Goal: Task Accomplishment & Management: Manage account settings

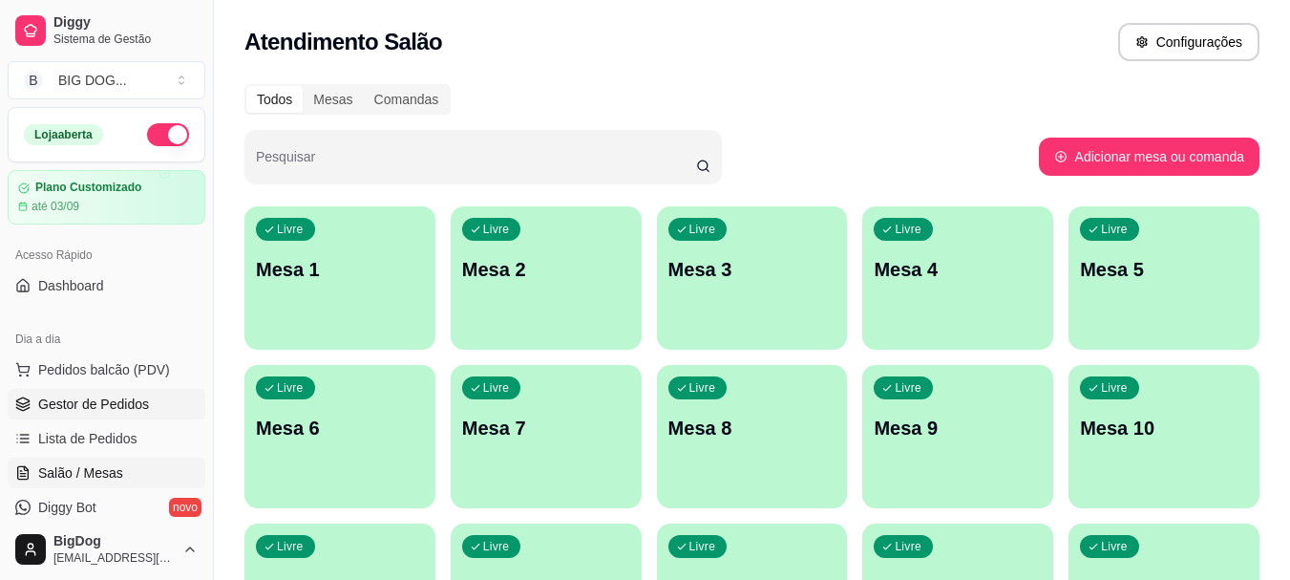
click at [150, 392] on link "Gestor de Pedidos" at bounding box center [107, 404] width 198 height 31
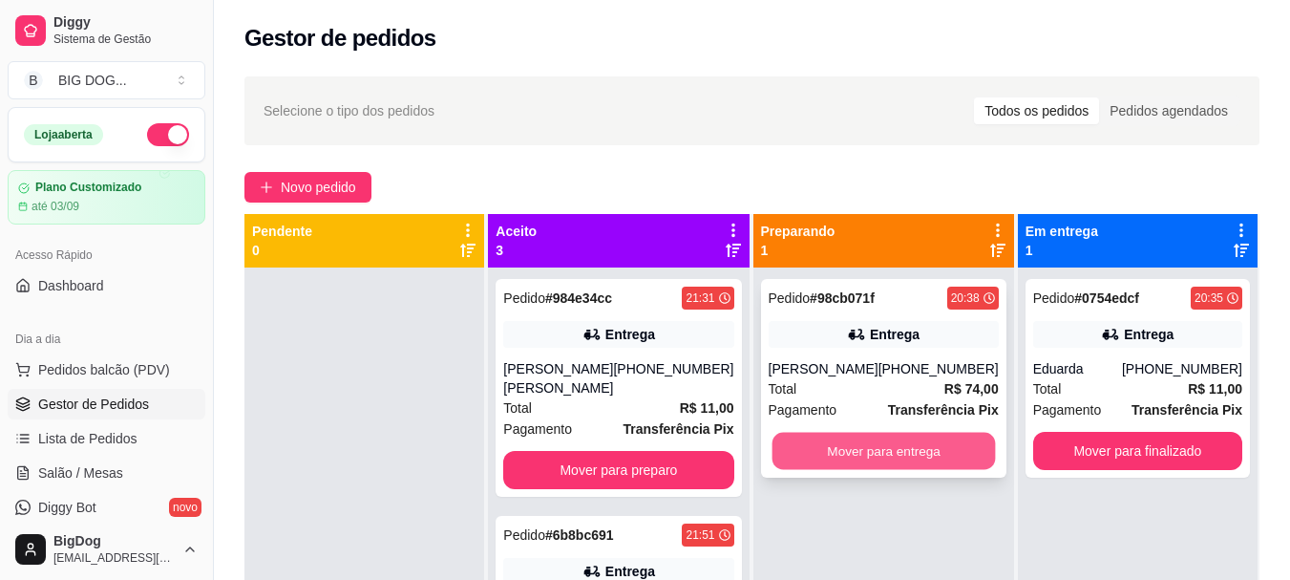
click at [867, 453] on button "Mover para entrega" at bounding box center [884, 451] width 224 height 37
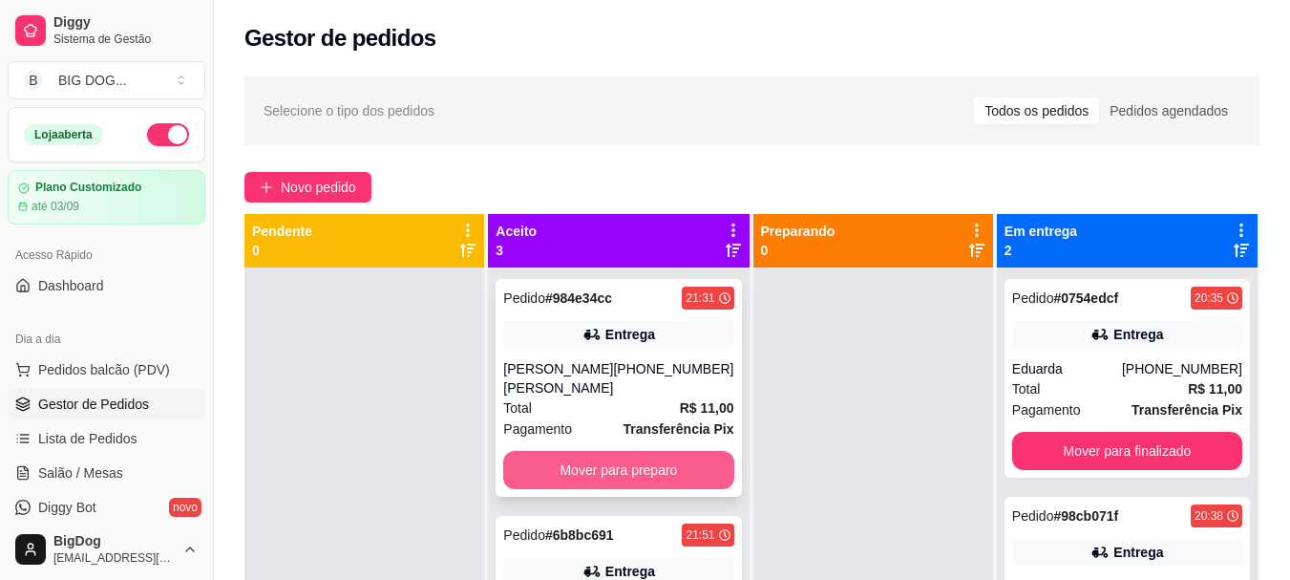
click at [681, 451] on button "Mover para preparo" at bounding box center [618, 470] width 230 height 38
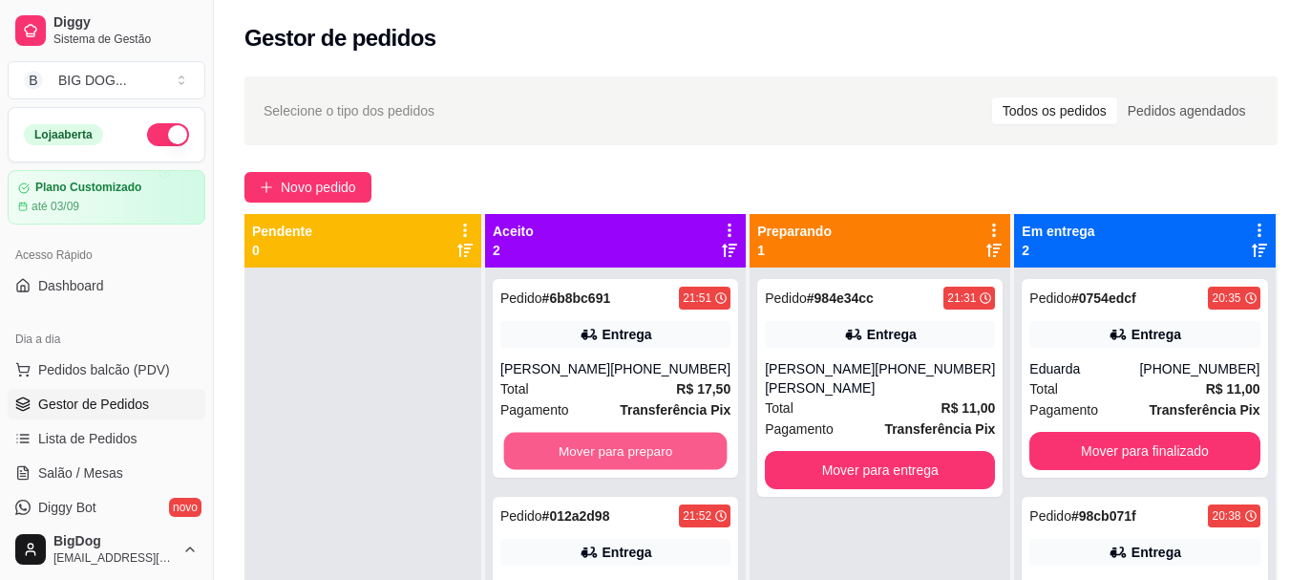
click at [681, 444] on button "Mover para preparo" at bounding box center [616, 451] width 224 height 37
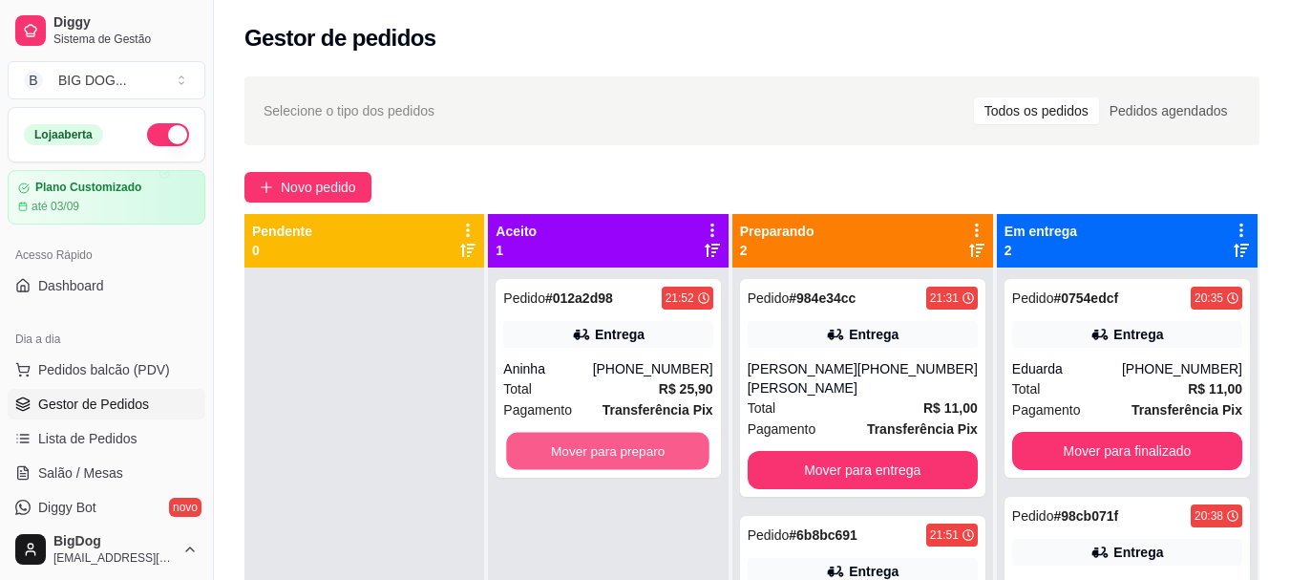
click at [681, 444] on button "Mover para preparo" at bounding box center [608, 451] width 203 height 37
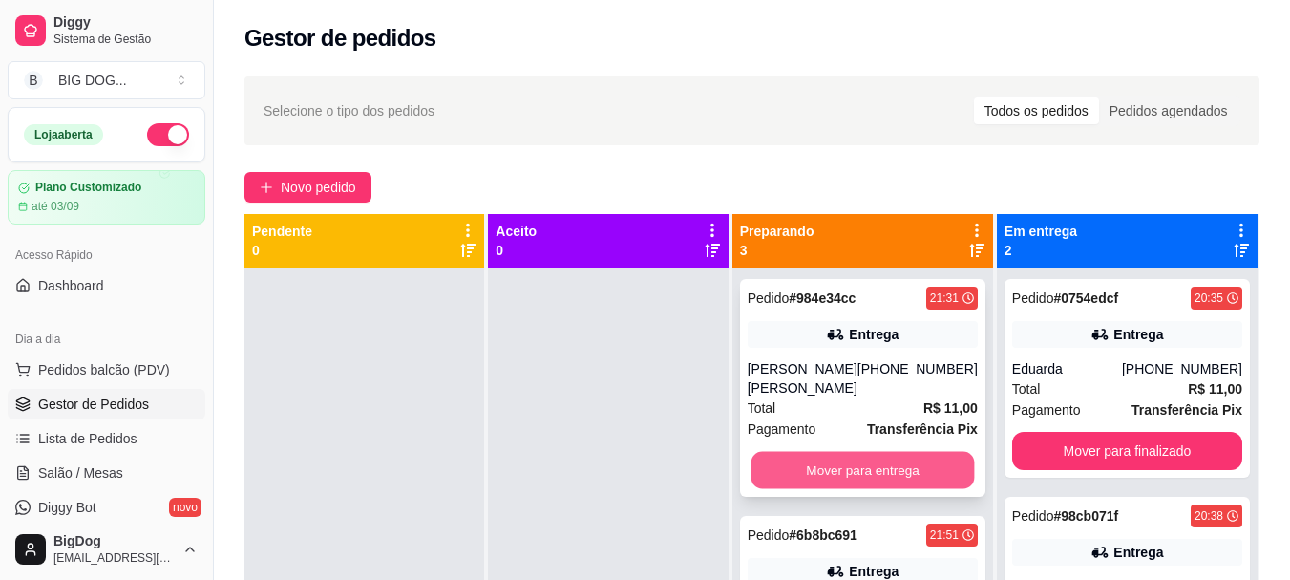
click at [855, 452] on button "Mover para entrega" at bounding box center [863, 470] width 224 height 37
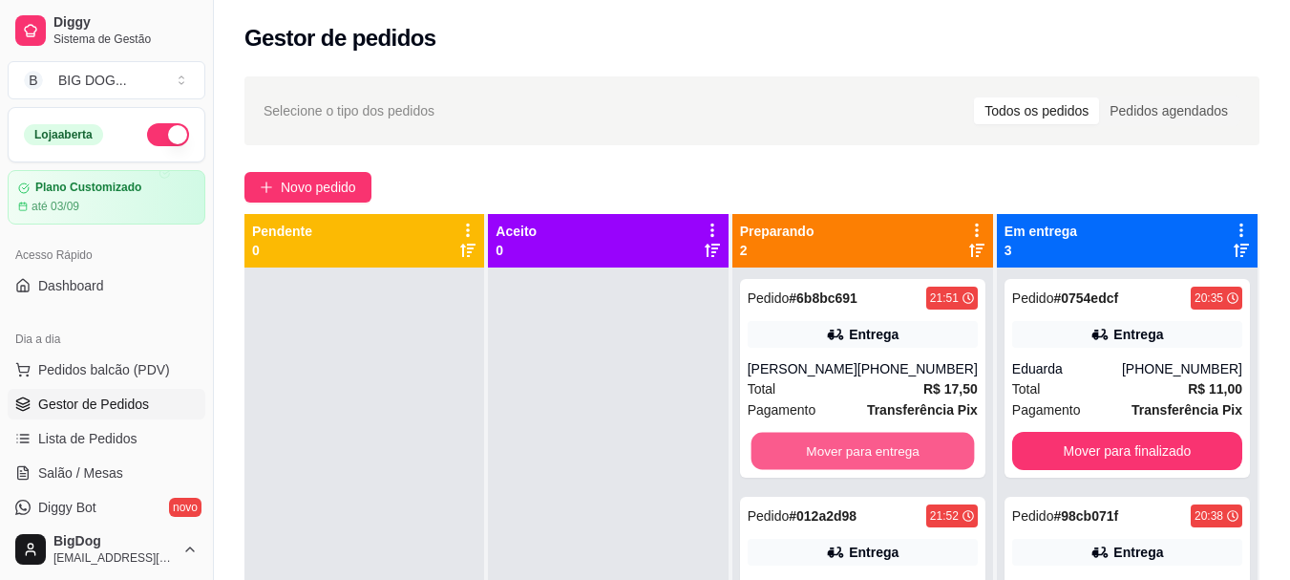
click at [855, 441] on button "Mover para entrega" at bounding box center [863, 451] width 224 height 37
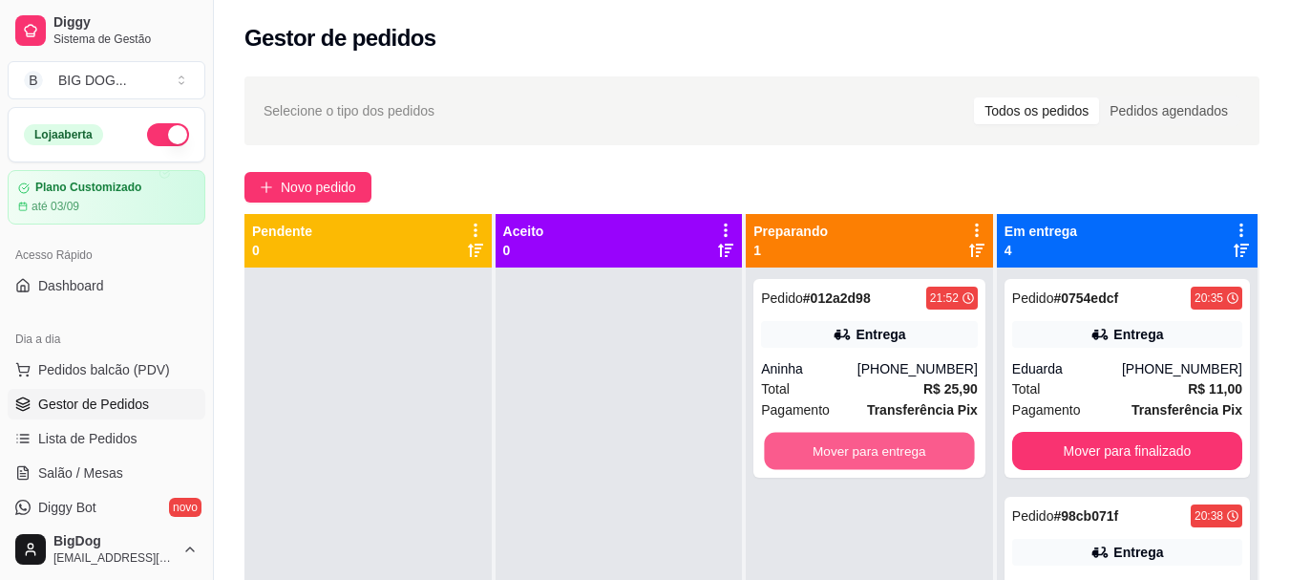
click at [855, 441] on button "Mover para entrega" at bounding box center [870, 451] width 210 height 37
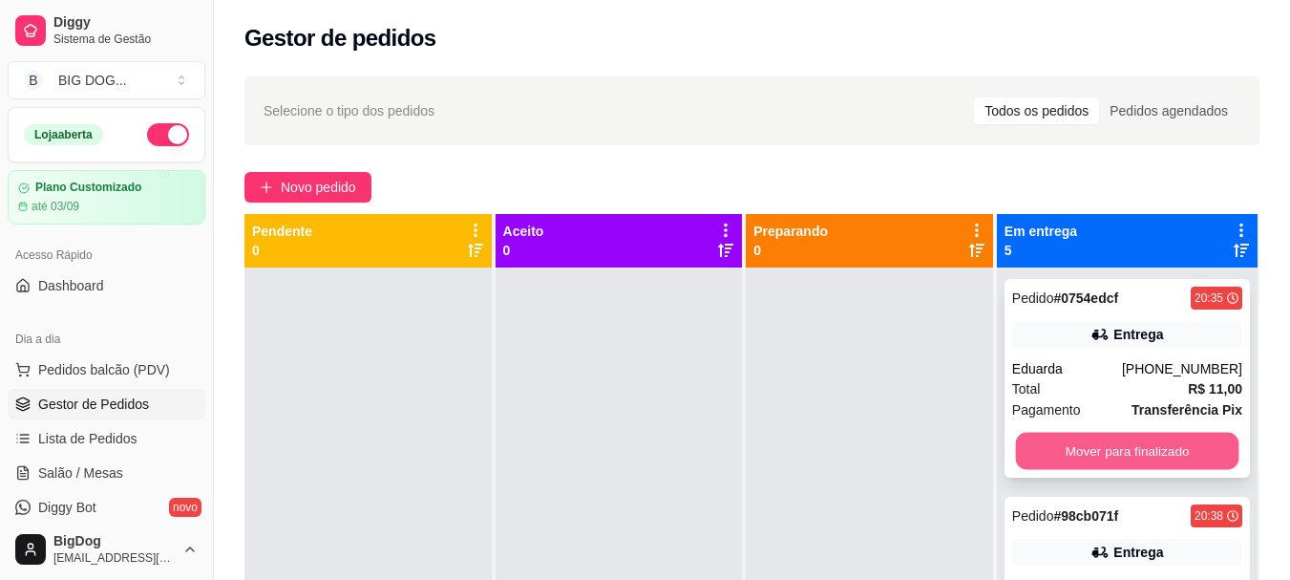
click at [1078, 440] on button "Mover para finalizado" at bounding box center [1127, 451] width 224 height 37
click at [1078, 440] on button "Mover para finalizado" at bounding box center [1127, 451] width 230 height 38
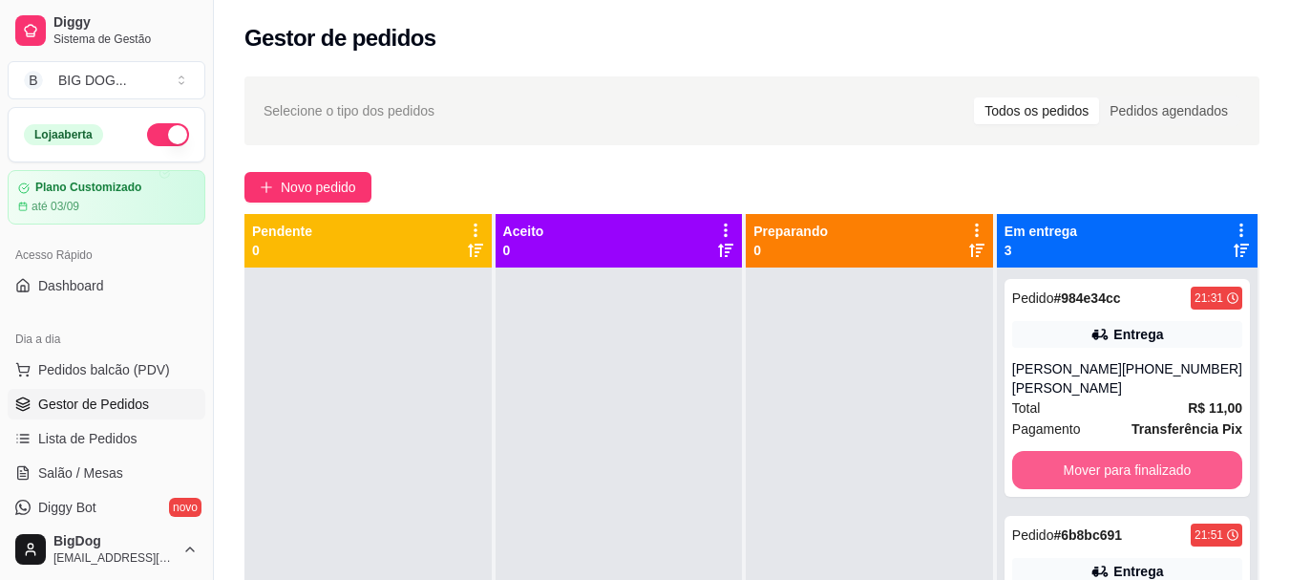
click at [1078, 451] on button "Mover para finalizado" at bounding box center [1127, 470] width 230 height 38
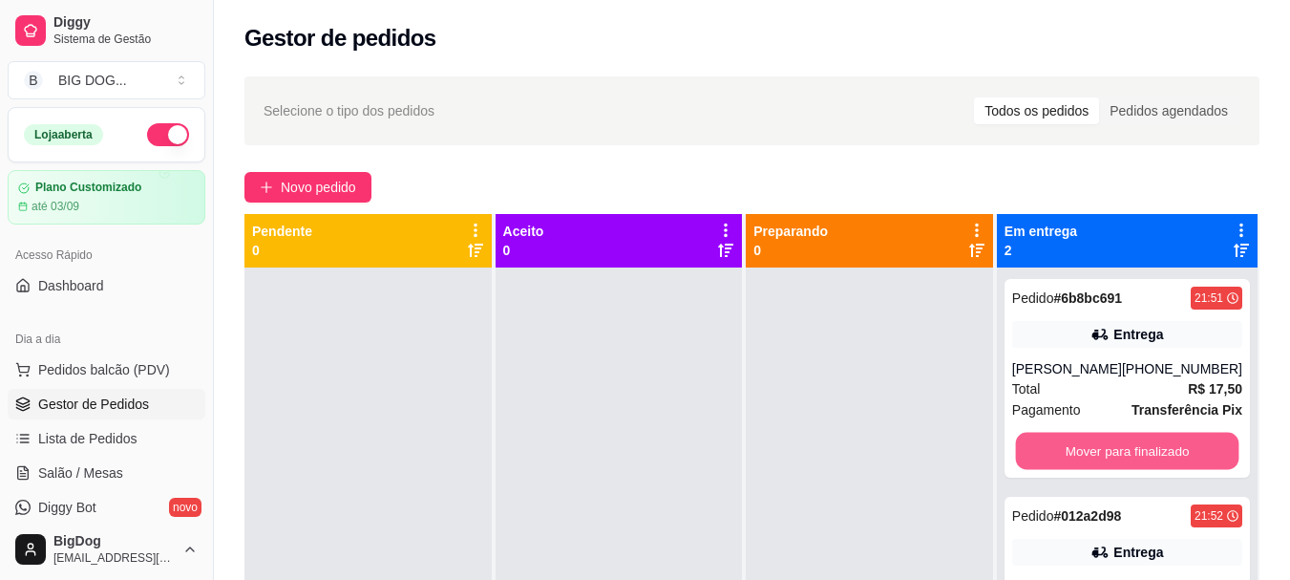
click at [1078, 440] on button "Mover para finalizado" at bounding box center [1127, 451] width 224 height 37
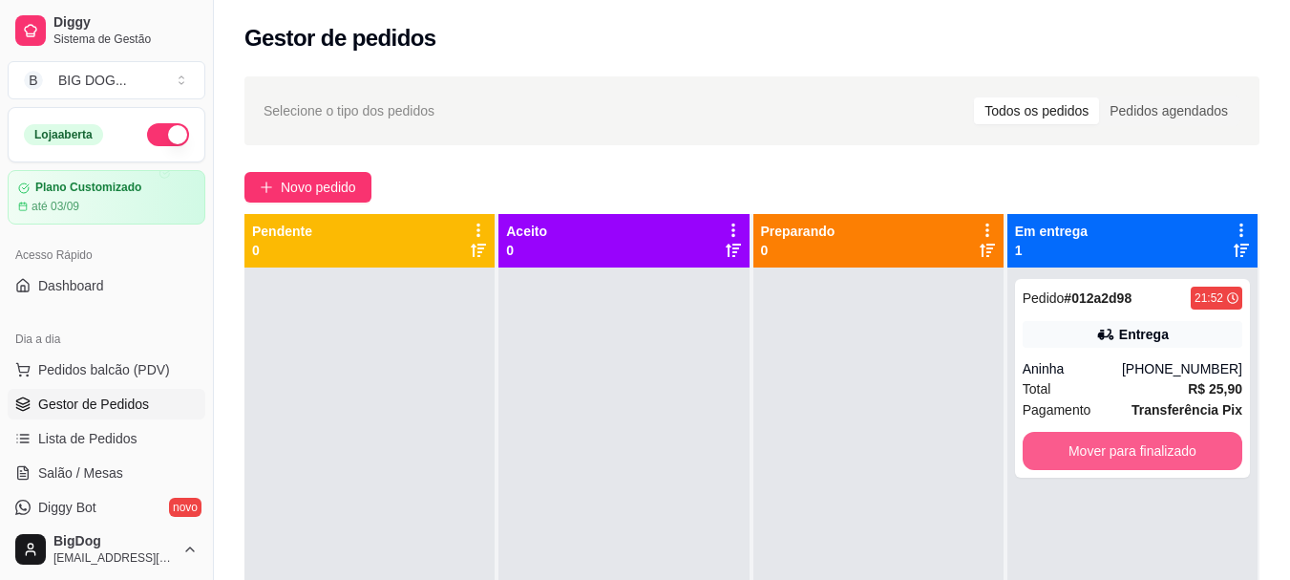
click at [1078, 440] on button "Mover para finalizado" at bounding box center [1133, 451] width 220 height 38
